Goal: Find specific page/section: Find specific page/section

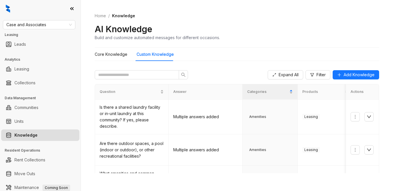
click at [274, 22] on div "Home / Knowledge AI Knowledge Build and customize automated messages for differ…" at bounding box center [237, 27] width 284 height 42
click at [306, 25] on div "AI Knowledge Build and customize automated messages for different occasions." at bounding box center [237, 32] width 284 height 17
click at [55, 25] on span "Case and Associates" at bounding box center [38, 24] width 65 height 9
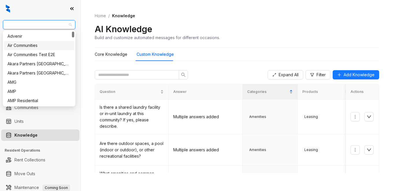
click at [33, 44] on div "Air Communities" at bounding box center [38, 45] width 63 height 6
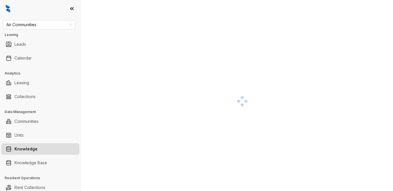
click at [291, 27] on div at bounding box center [242, 101] width 294 height 191
click at [285, 41] on div at bounding box center [242, 101] width 294 height 191
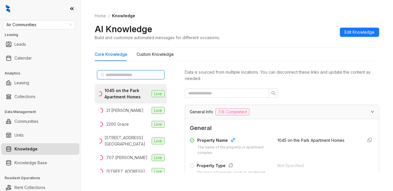
click at [127, 75] on input "text" at bounding box center [131, 75] width 51 height 6
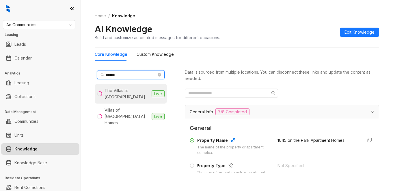
type input "******"
click at [121, 89] on div "The Villas at Park La Brea" at bounding box center [126, 94] width 45 height 13
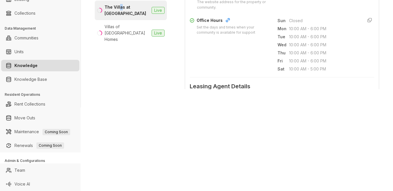
scroll to position [231, 0]
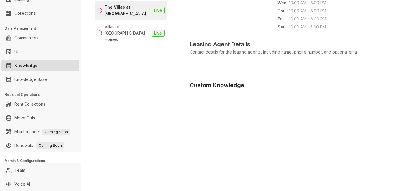
click at [305, 81] on div "Custom Knowledge Additional details related to General Info that isn't included…" at bounding box center [281, 115] width 184 height 96
click at [264, 25] on div "Office Hours Set the days and times when your community is available for suppor…" at bounding box center [281, 2] width 184 height 55
click at [308, 90] on div "Data is sourced from multiple locations. You can disconnect these links and upd…" at bounding box center [282, 39] width 194 height 110
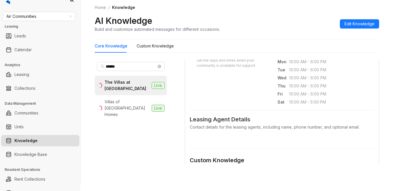
scroll to position [0, 0]
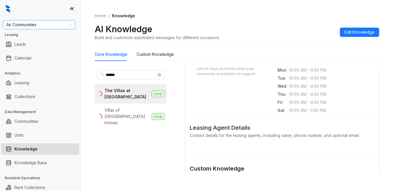
click at [41, 23] on span "Air Communities" at bounding box center [38, 24] width 65 height 9
type input "********"
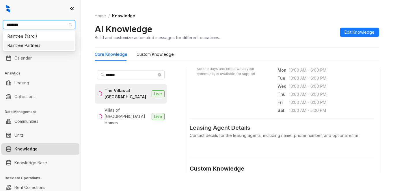
click at [31, 45] on div "Raintree Partners" at bounding box center [38, 45] width 63 height 6
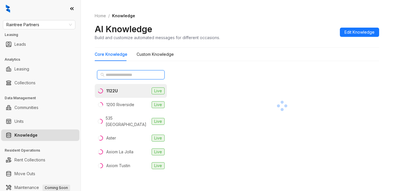
click at [127, 75] on input "text" at bounding box center [131, 75] width 51 height 6
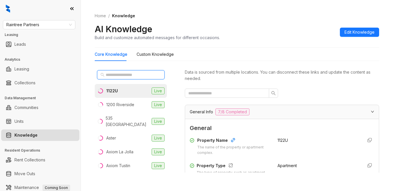
type input "*"
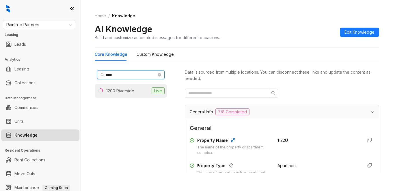
type input "****"
click at [125, 89] on div "1200 Riverside" at bounding box center [120, 91] width 28 height 6
click at [275, 30] on div "AI Knowledge Build and customize automated messages for different occasions. Ed…" at bounding box center [237, 32] width 284 height 17
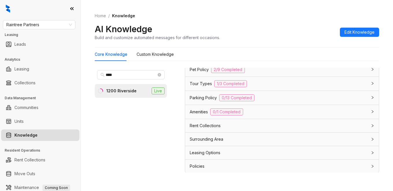
scroll to position [476, 0]
click at [212, 153] on span "Leasing Options" at bounding box center [204, 152] width 31 height 6
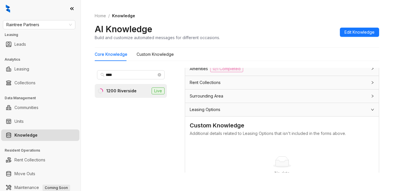
scroll to position [509, 0]
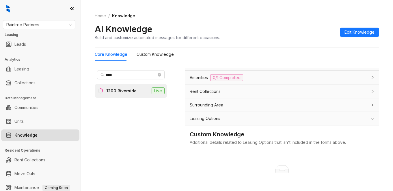
click at [202, 121] on span "Leasing Options" at bounding box center [204, 119] width 31 height 6
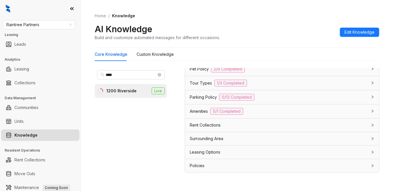
scroll to position [476, 0]
click at [153, 52] on Knowledge "Custom Knowledge" at bounding box center [154, 54] width 37 height 6
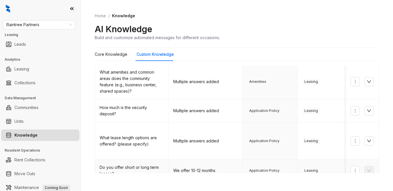
scroll to position [115, 0]
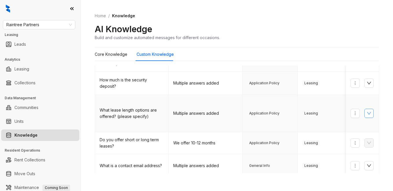
click at [366, 111] on icon "down" at bounding box center [368, 113] width 5 height 5
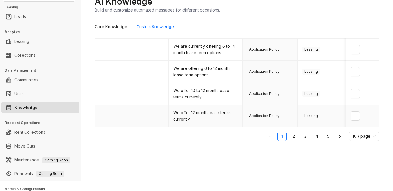
scroll to position [29, 0]
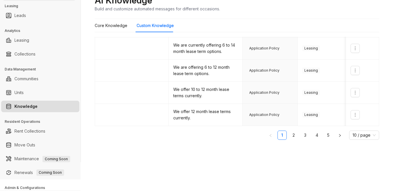
click at [261, 163] on div "Raintree Partners Leasing Leads Analytics Leasing Collections Data Management C…" at bounding box center [196, 95] width 393 height 191
click at [113, 30] on div "Core Knowledge" at bounding box center [111, 25] width 33 height 13
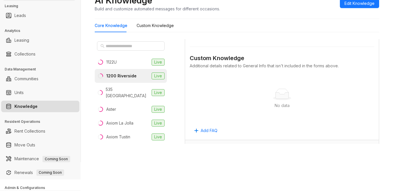
scroll to position [375, 0]
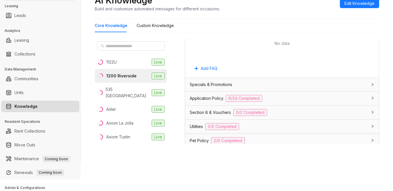
click at [204, 100] on span "Application Policy" at bounding box center [206, 98] width 34 height 6
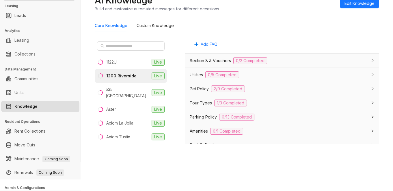
scroll to position [1182, 0]
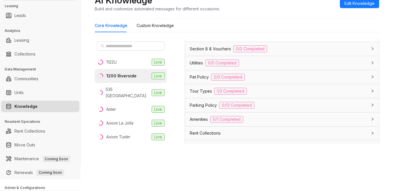
click at [192, 66] on span "Utilities" at bounding box center [195, 63] width 13 height 6
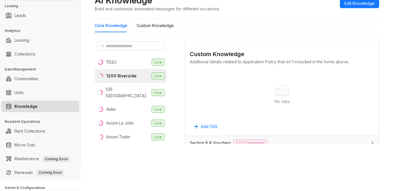
scroll to position [1067, 0]
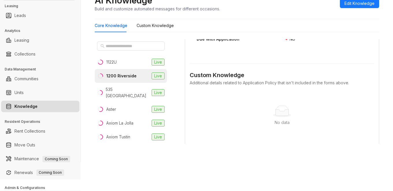
click at [262, 20] on div "Core Knowledge Custom Knowledge" at bounding box center [237, 25] width 284 height 13
drag, startPoint x: 254, startPoint y: 151, endPoint x: 259, endPoint y: 147, distance: 5.8
click at [256, 150] on div "Home / Knowledge AI Knowledge Build and customize automated messages for differ…" at bounding box center [237, 66] width 312 height 191
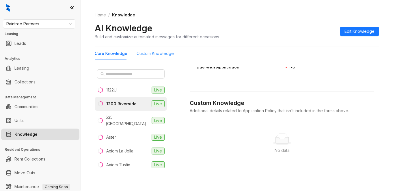
scroll to position [0, 0]
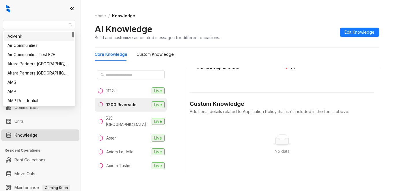
drag, startPoint x: 51, startPoint y: 26, endPoint x: -22, endPoint y: 28, distance: 73.6
click at [0, 28] on html "Raintree Partners Leasing Leads Analytics Leasing Collections Data Management C…" at bounding box center [196, 95] width 393 height 191
click at [32, 29] on span "Raintree Partners" at bounding box center [38, 24] width 65 height 9
type input "**"
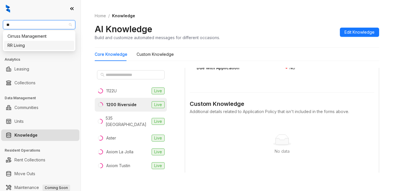
click at [21, 45] on div "RR Living" at bounding box center [38, 45] width 63 height 6
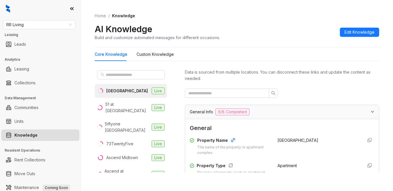
click at [266, 28] on div "AI Knowledge Build and customize automated messages for different occasions. Ed…" at bounding box center [237, 32] width 284 height 17
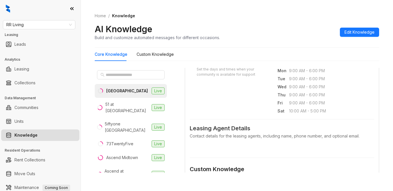
scroll to position [231, 0]
click at [107, 74] on input "text" at bounding box center [131, 75] width 51 height 6
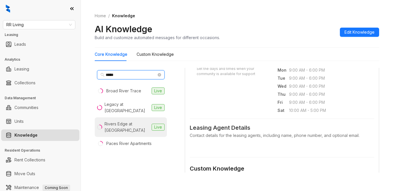
type input "*****"
click at [109, 125] on div "Rivers Edge at Carolina Stadium" at bounding box center [126, 127] width 45 height 13
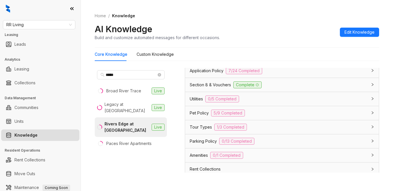
scroll to position [506, 0]
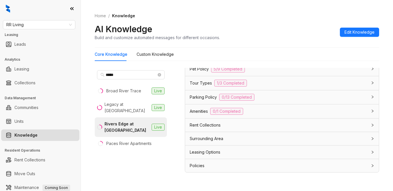
click at [196, 97] on span "Parking Policy" at bounding box center [202, 97] width 27 height 6
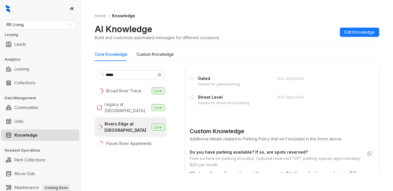
scroll to position [795, 0]
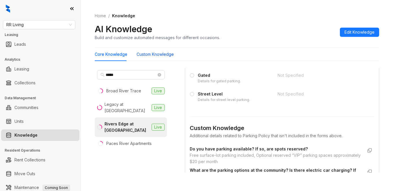
click at [156, 56] on Knowledge "Custom Knowledge" at bounding box center [154, 54] width 37 height 6
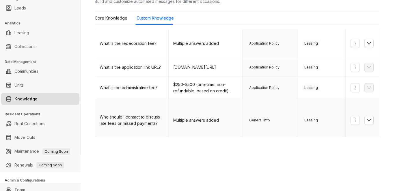
scroll to position [56, 0]
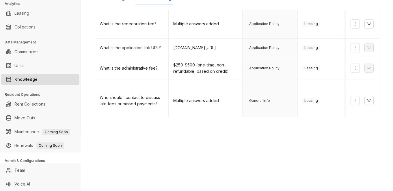
click at [266, 127] on link "2" at bounding box center [270, 131] width 9 height 9
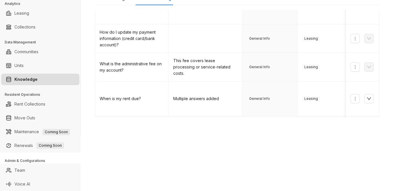
scroll to position [241, 0]
click at [241, 173] on div "RR Living Leasing Leads Analytics Leasing Collections Data Management Communiti…" at bounding box center [196, 95] width 393 height 191
